Goal: Transaction & Acquisition: Purchase product/service

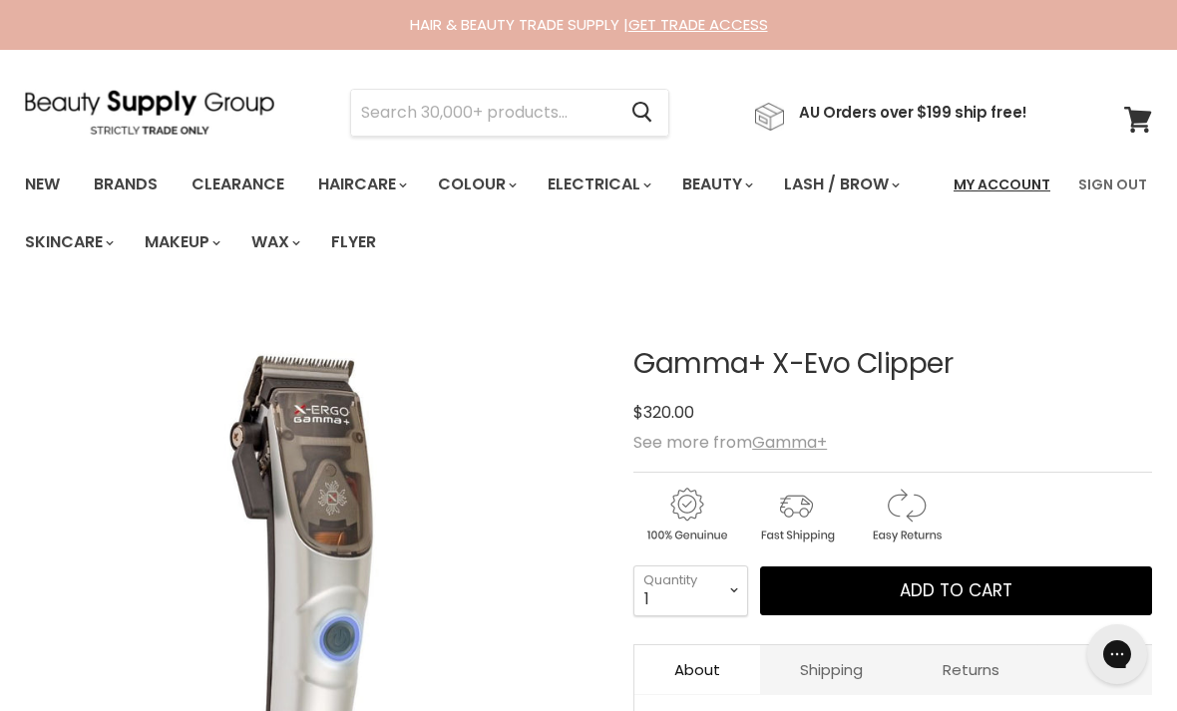
click at [999, 186] on link "My Account" at bounding box center [1001, 185] width 121 height 42
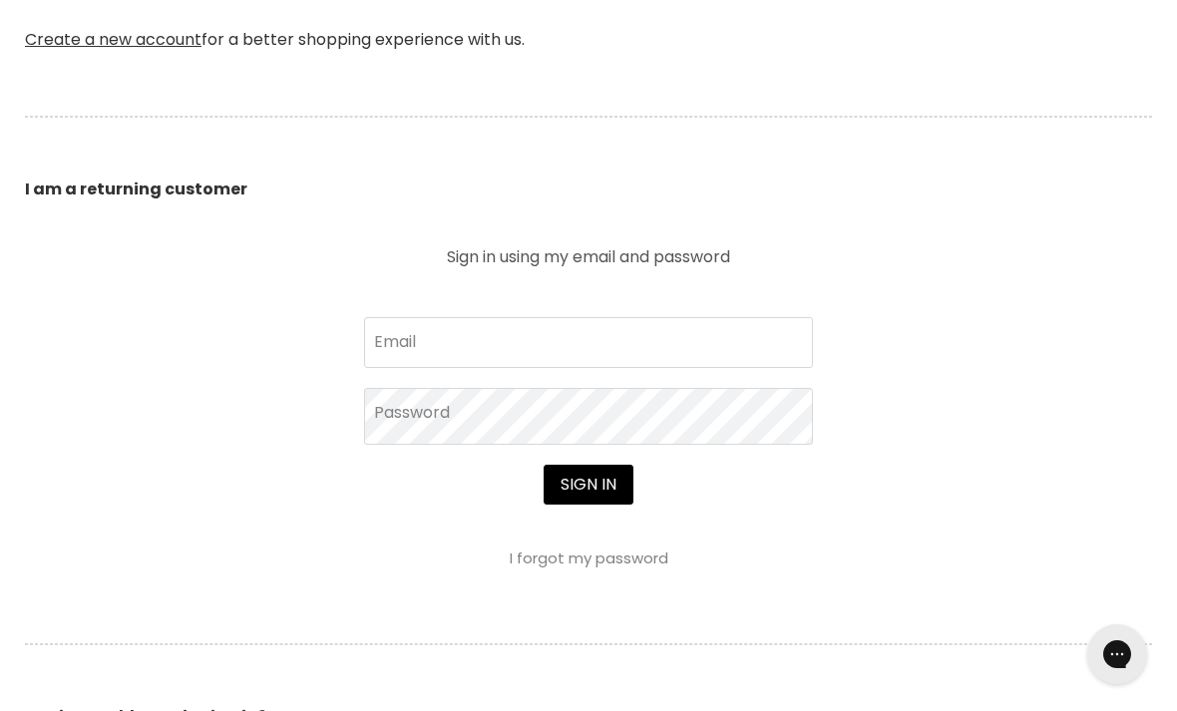
scroll to position [624, 0]
click at [726, 341] on input "Email" at bounding box center [588, 343] width 449 height 50
type input "kristindellaway@gmail.com"
click at [587, 488] on button "Sign in" at bounding box center [588, 486] width 90 height 40
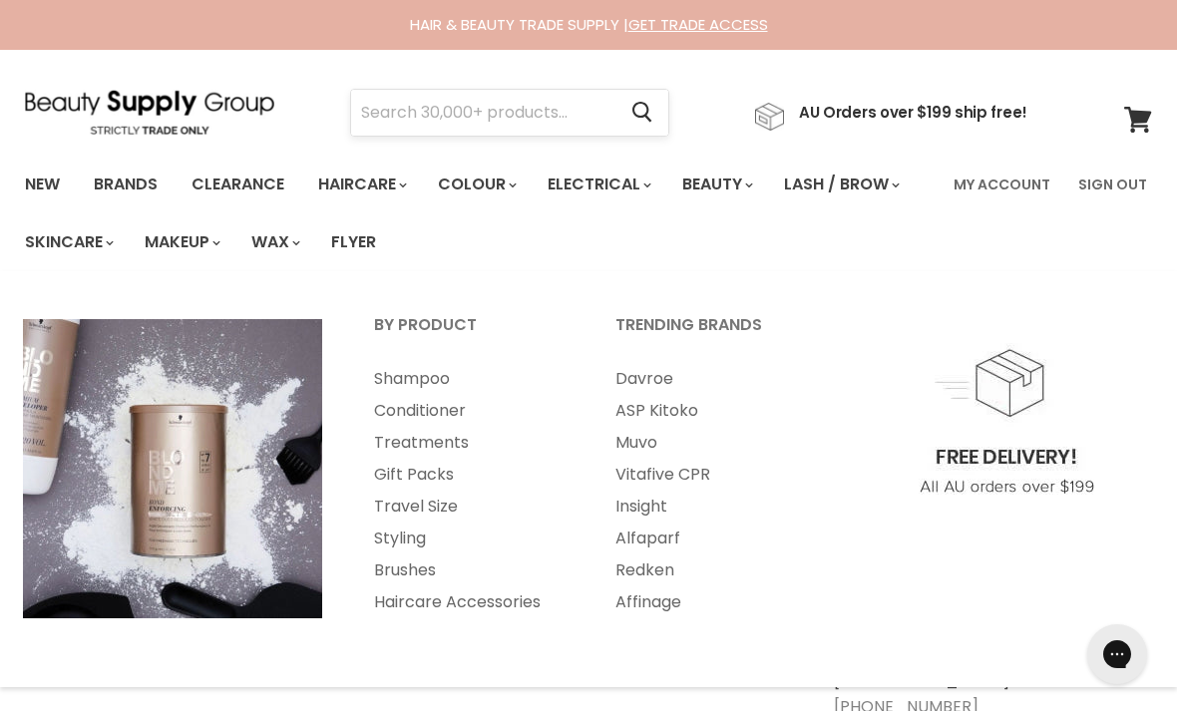
click at [497, 110] on input "Search" at bounding box center [483, 113] width 264 height 46
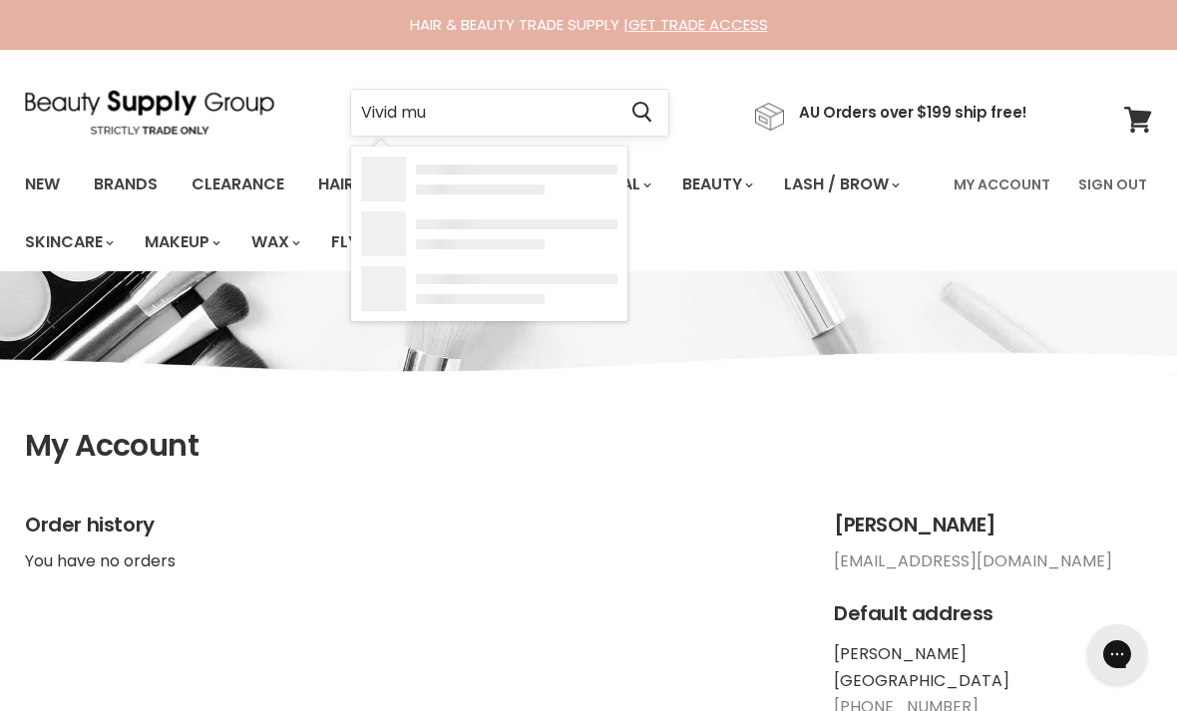
type input "Vivid muk"
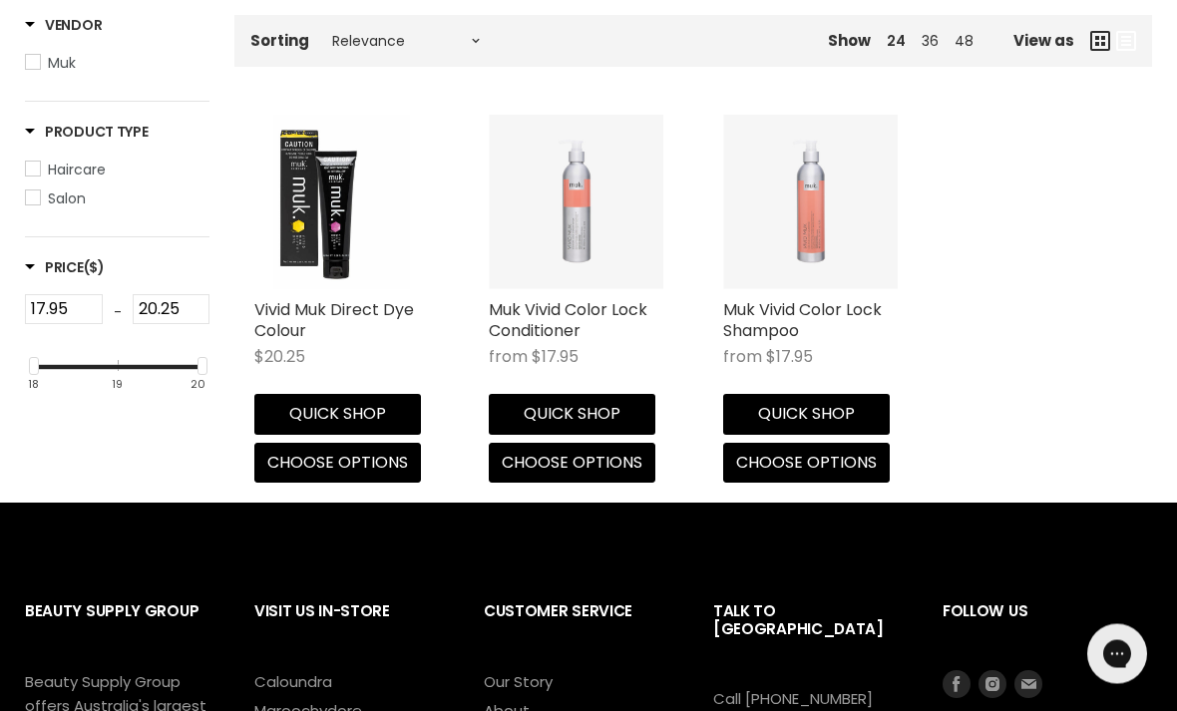
scroll to position [430, 0]
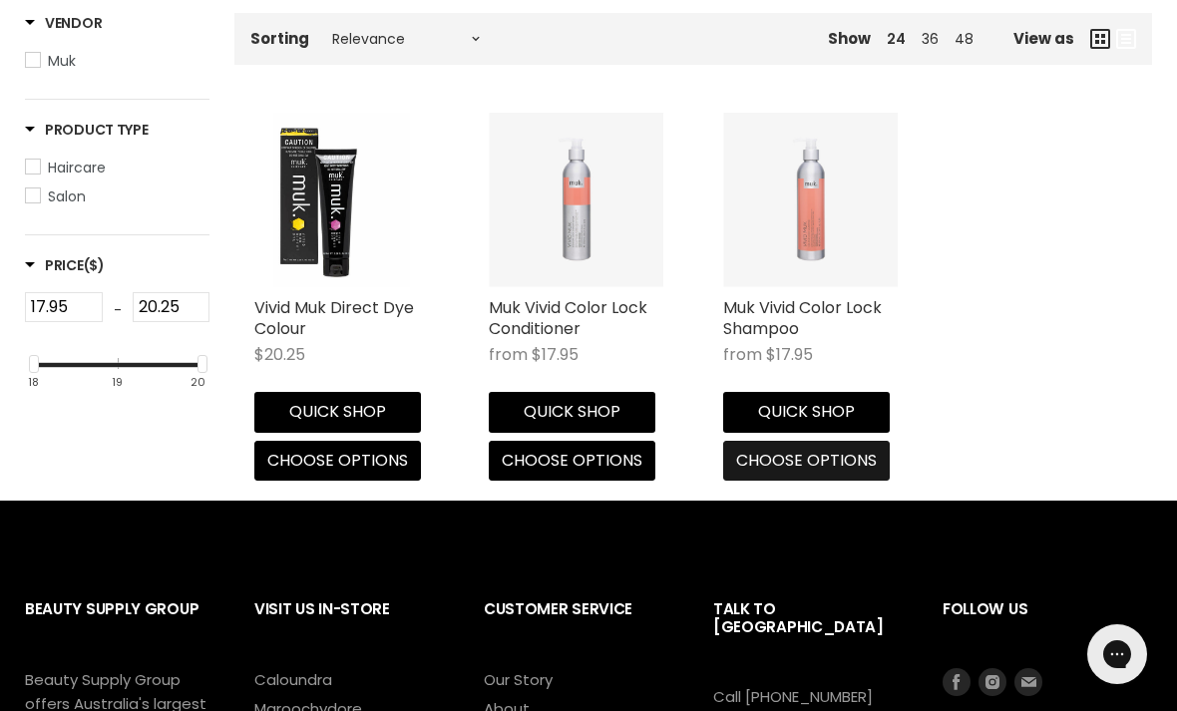
click at [782, 453] on span "Choose options" at bounding box center [806, 460] width 141 height 23
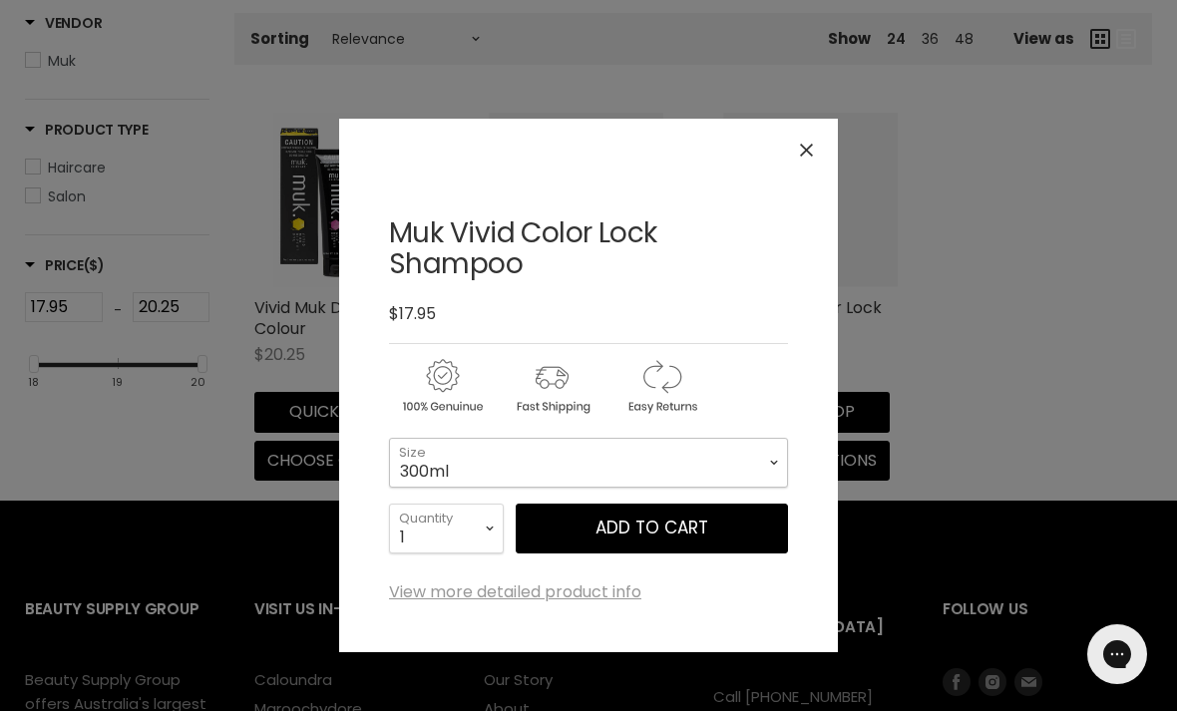
click at [772, 450] on select "300ml 1 Litre" at bounding box center [588, 463] width 399 height 50
select select "1 Litre"
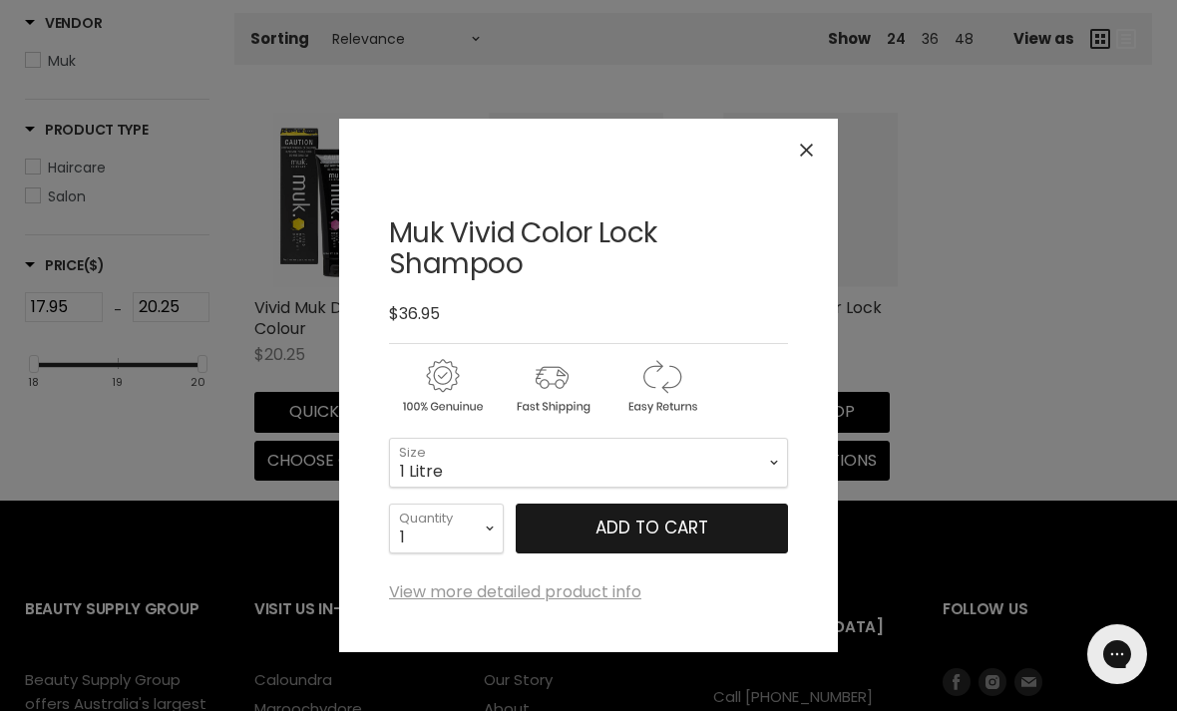
click at [755, 534] on button "Add to cart" at bounding box center [651, 529] width 272 height 50
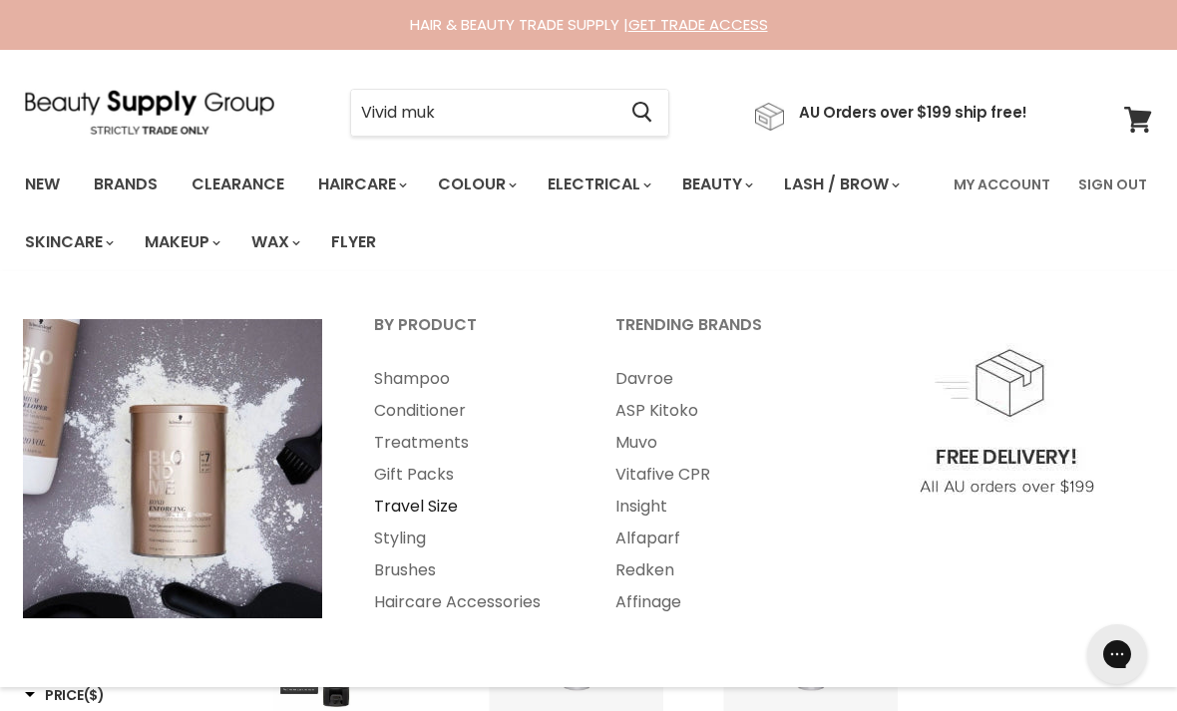
click at [436, 491] on link "Travel Size" at bounding box center [467, 507] width 237 height 32
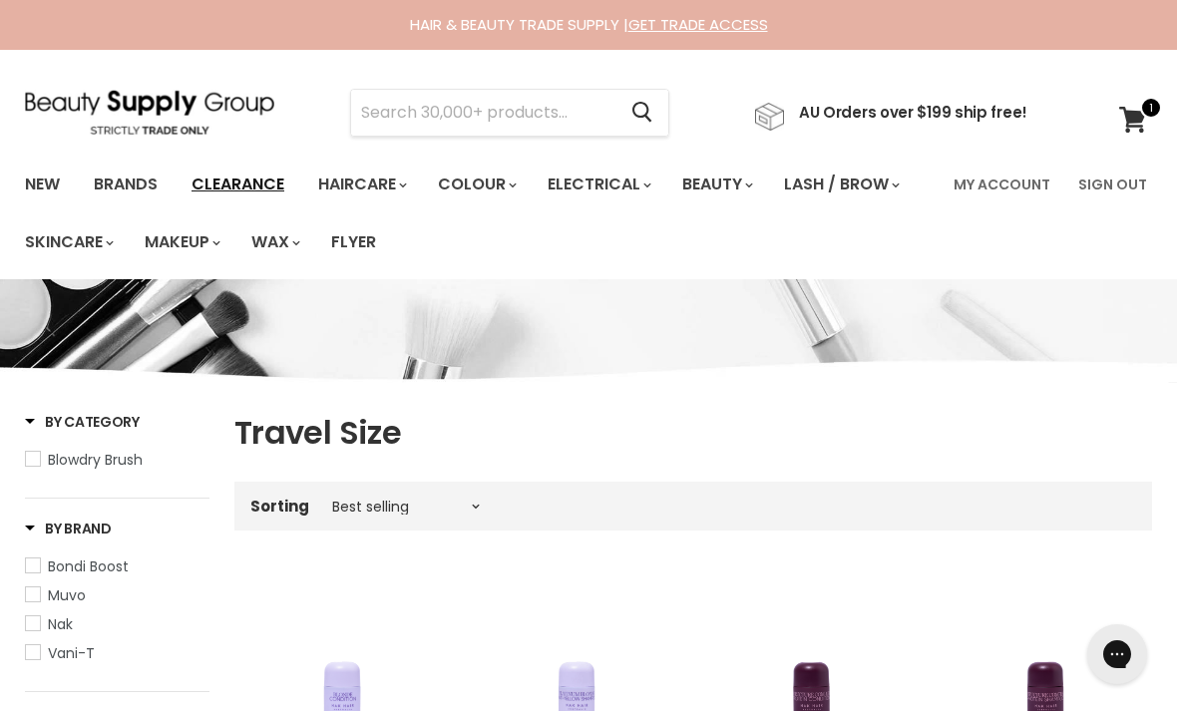
click at [224, 181] on link "Clearance" at bounding box center [237, 185] width 123 height 42
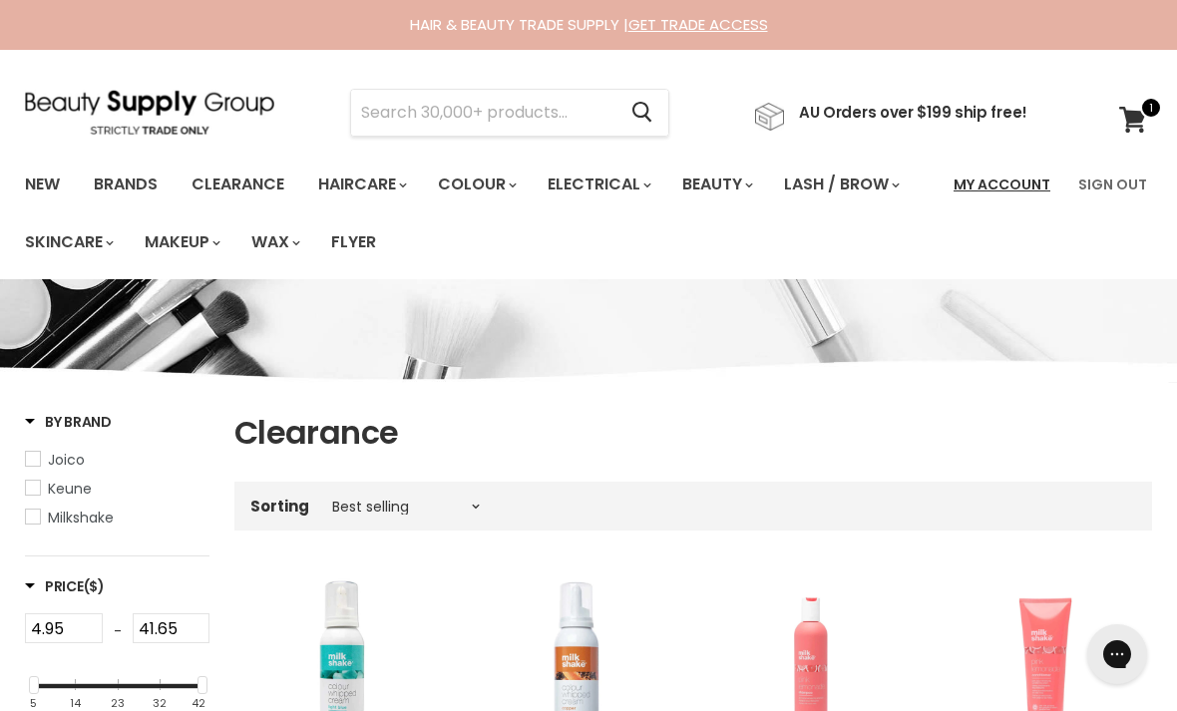
click at [995, 181] on link "My Account" at bounding box center [1001, 185] width 121 height 42
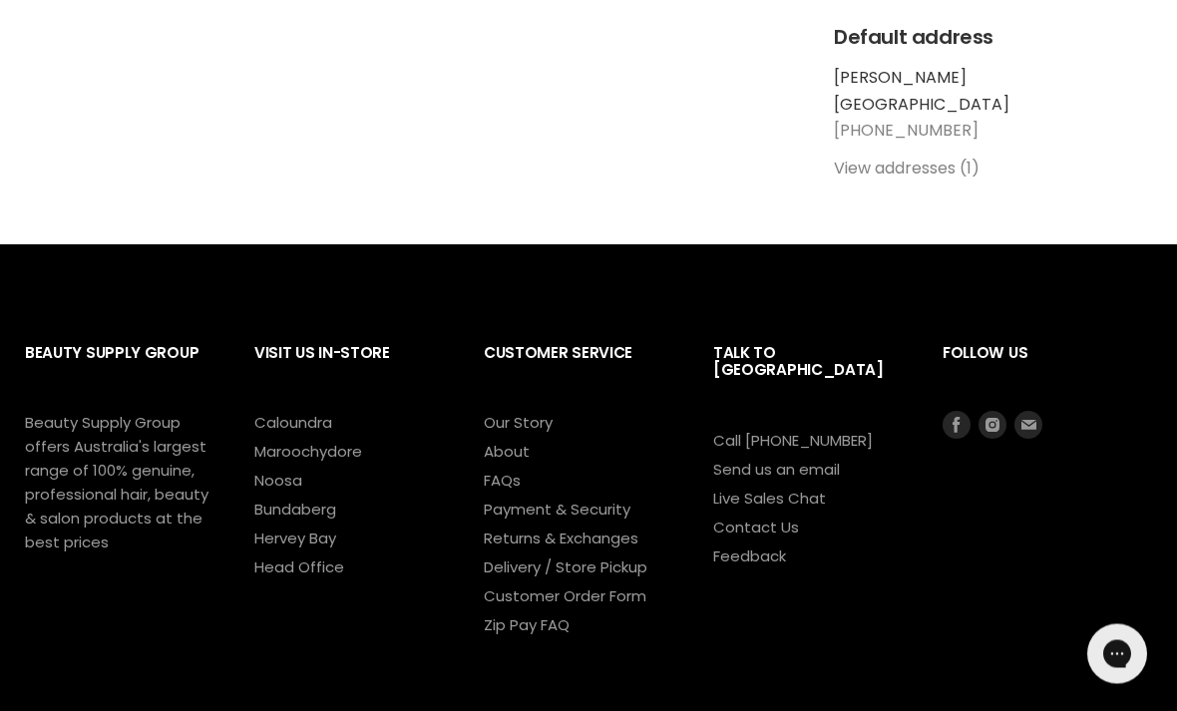
scroll to position [578, 0]
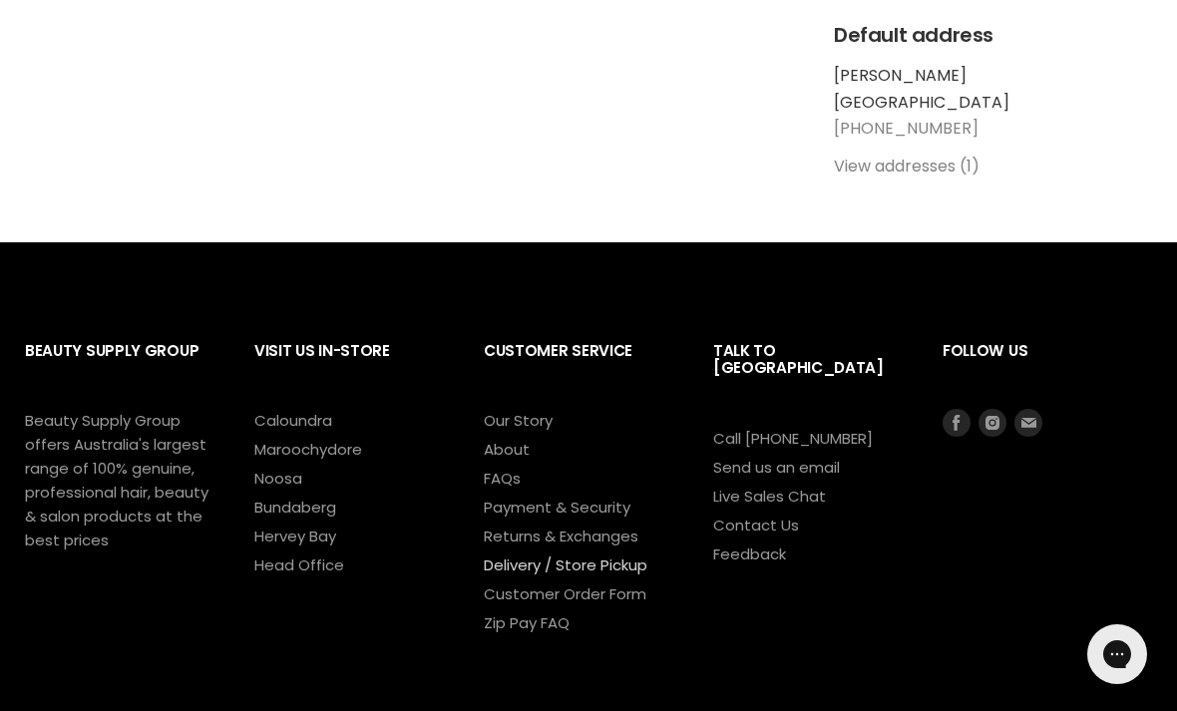
click at [612, 561] on link "Delivery / Store Pickup" at bounding box center [566, 564] width 164 height 21
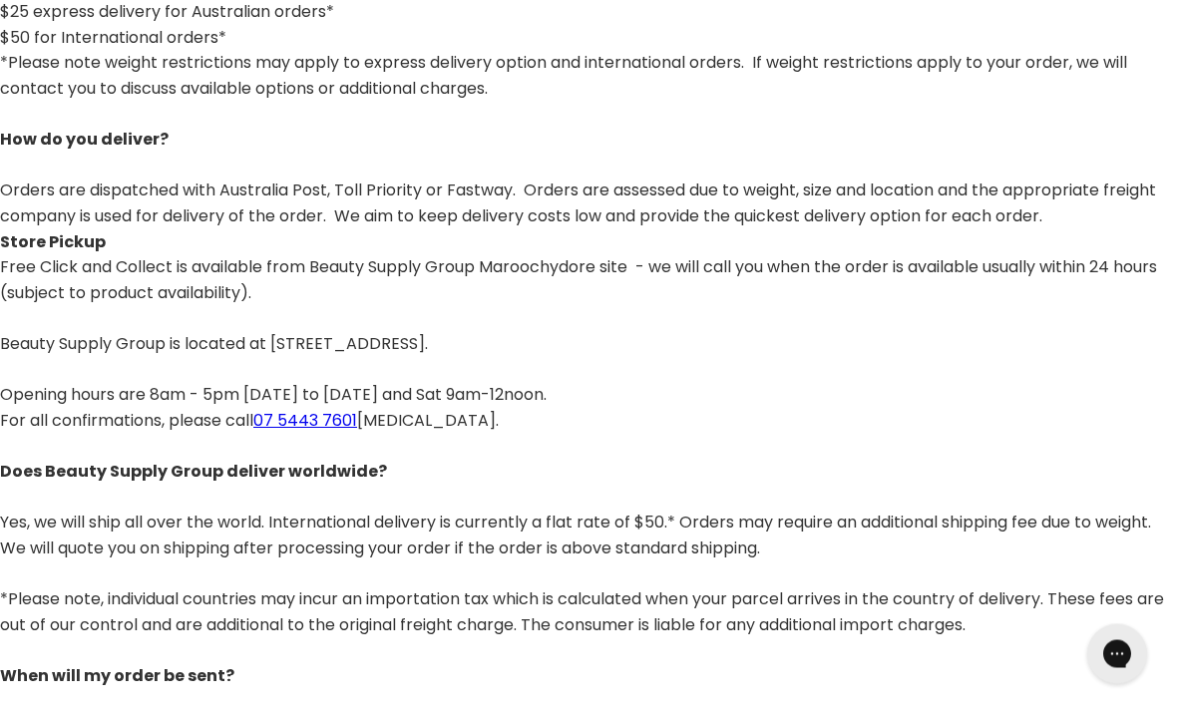
scroll to position [348, 0]
click at [1043, 366] on p "Free Click and Collect is available from Beauty Supply Group Maroochydore site …" at bounding box center [588, 331] width 1177 height 154
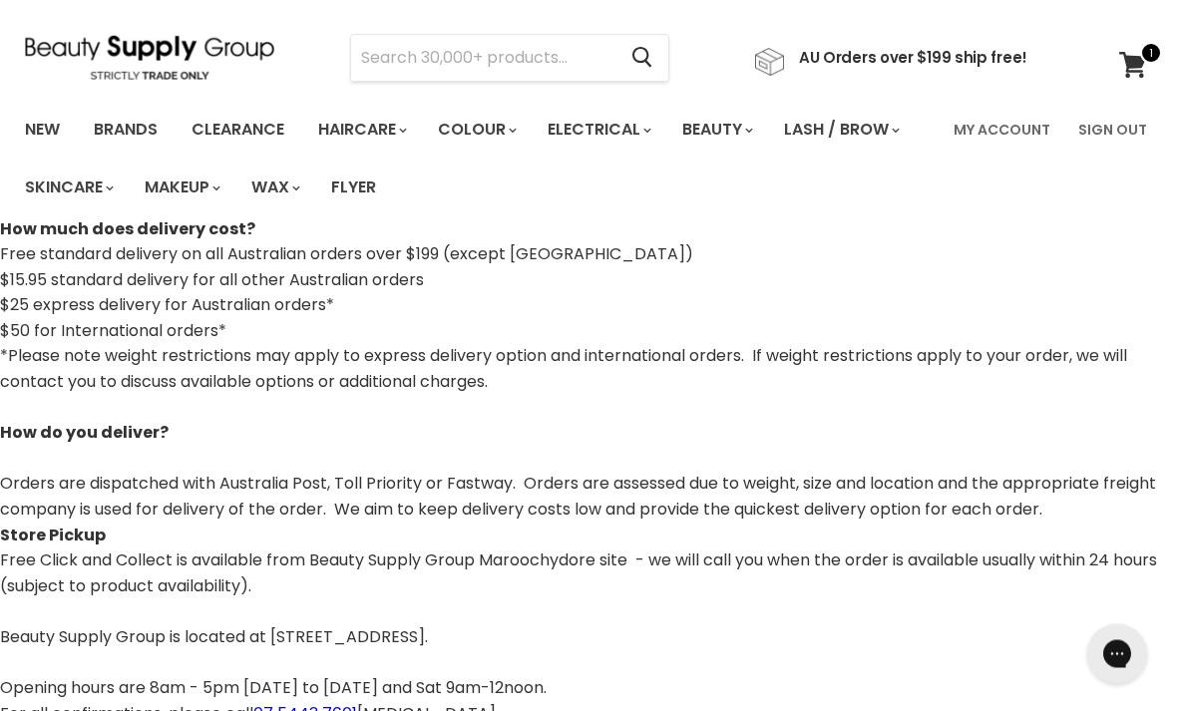
scroll to position [0, 0]
